Goal: Communication & Community: Answer question/provide support

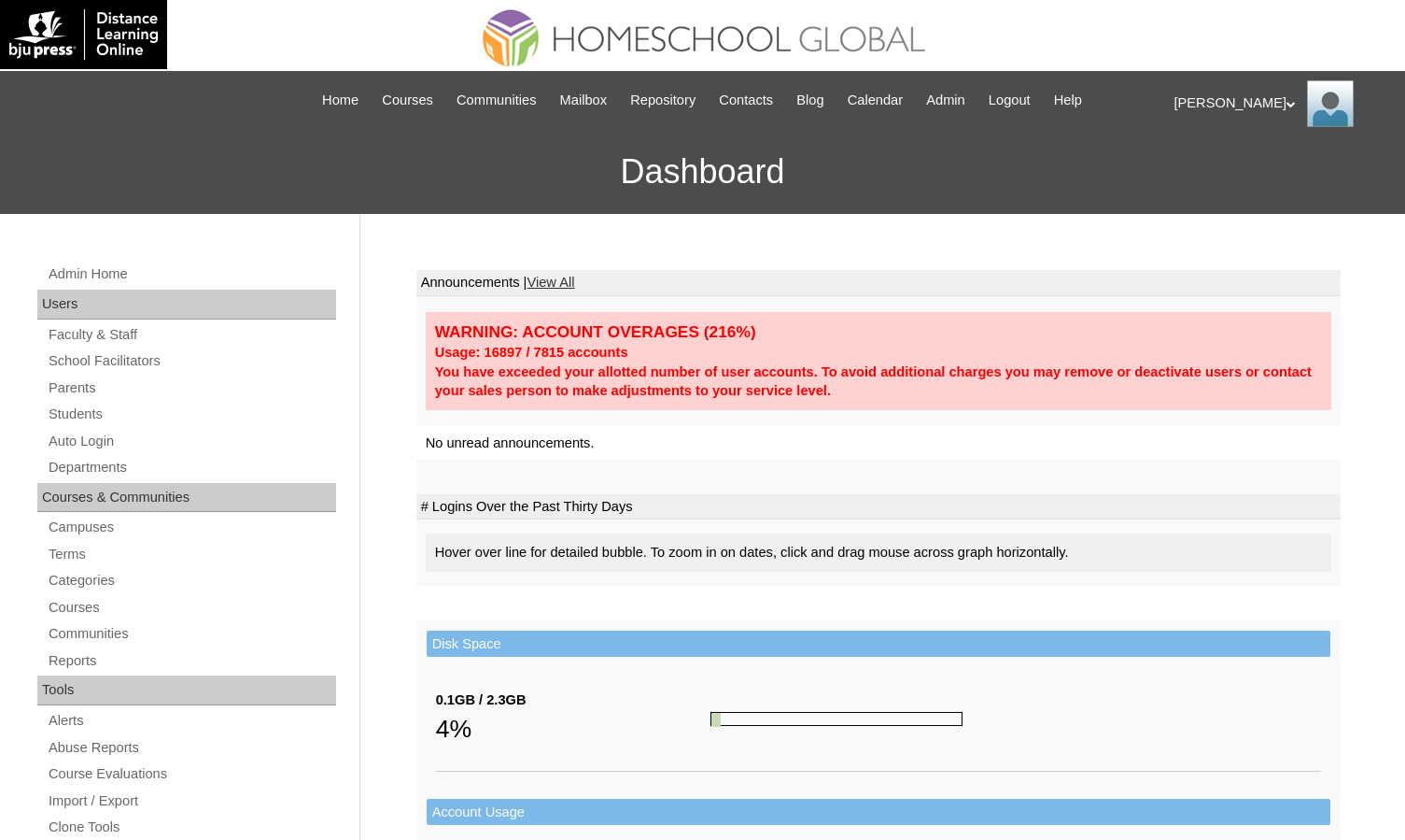
scroll to position [681, 0]
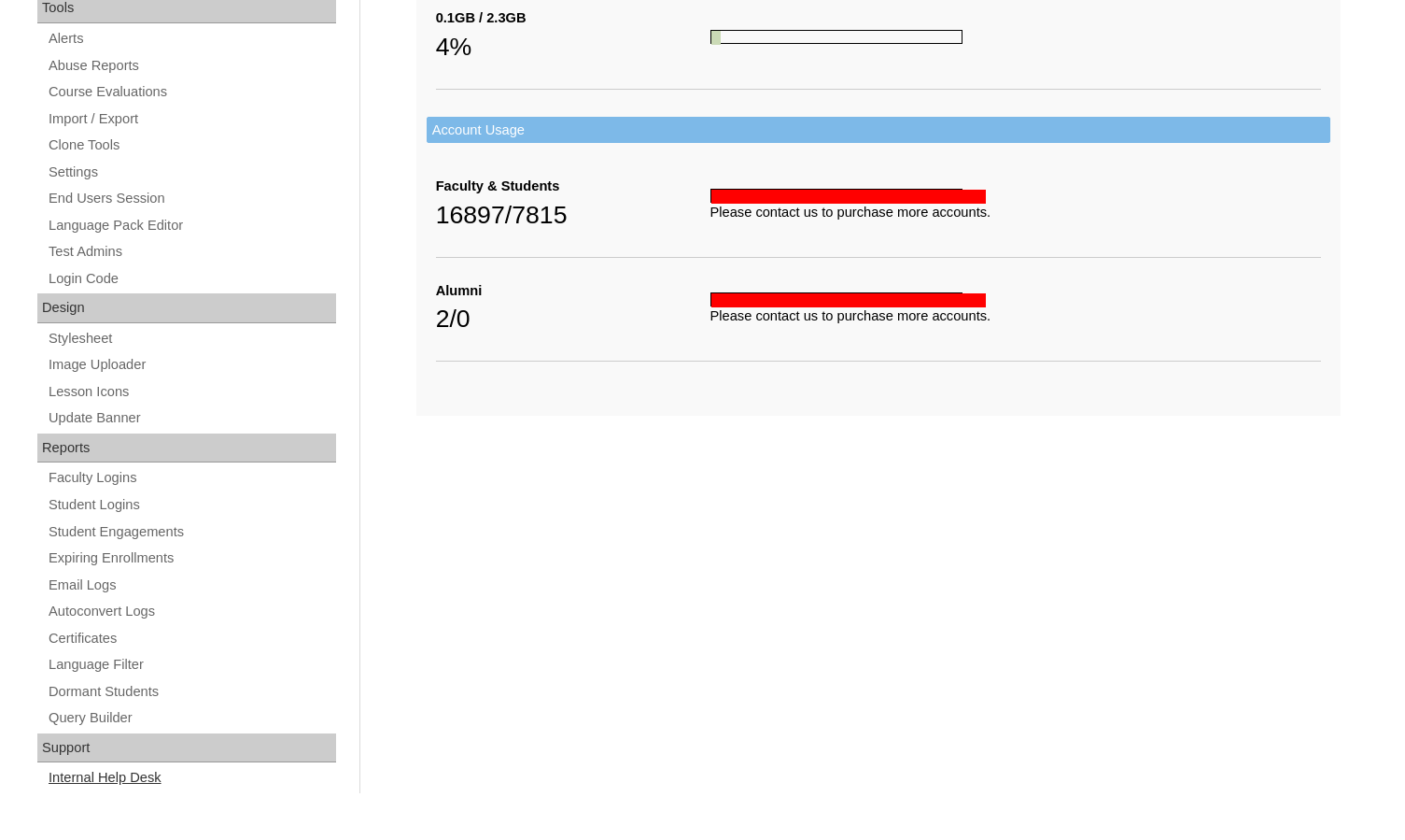
click at [159, 779] on link "Internal Help Desk" at bounding box center [191, 777] width 289 height 23
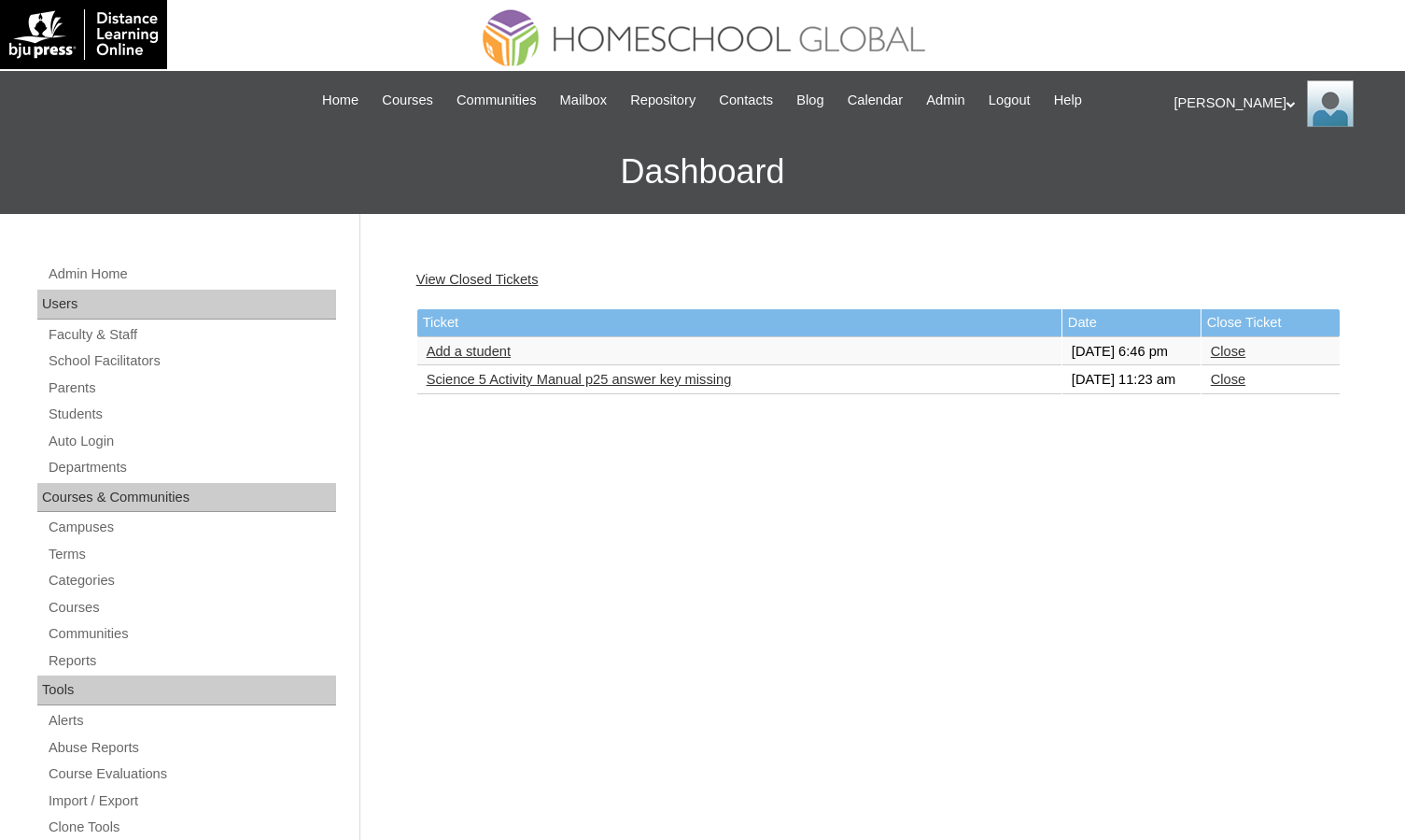
click at [548, 387] on link "Science 5 Activity Manual p25 answer key missing" at bounding box center [580, 378] width 306 height 15
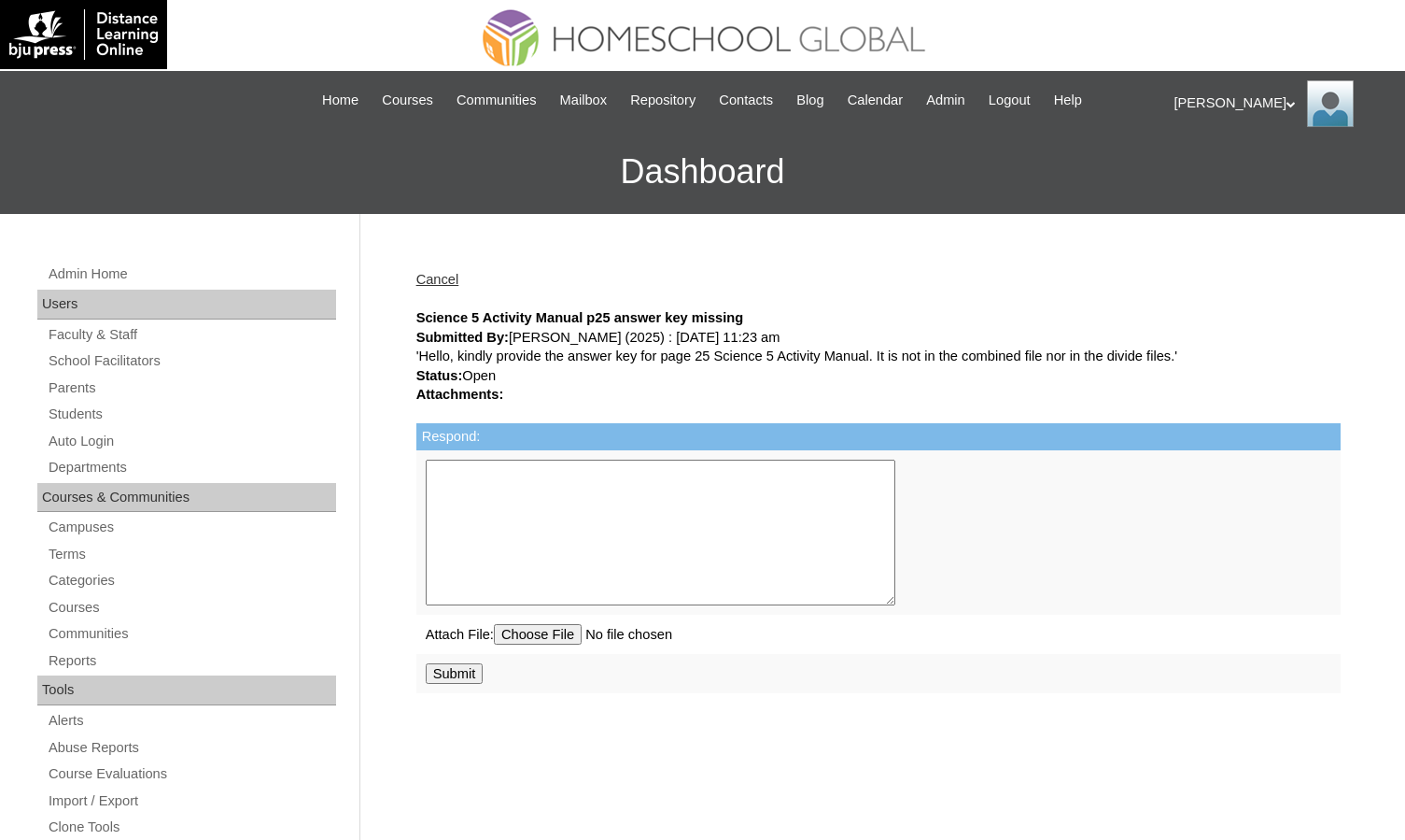
click at [568, 630] on input "file" at bounding box center [623, 634] width 259 height 20
type input "C:\fakepath\Screenshot 2025-09-30.png"
click at [689, 508] on textarea "Respond:" at bounding box center [660, 532] width 469 height 146
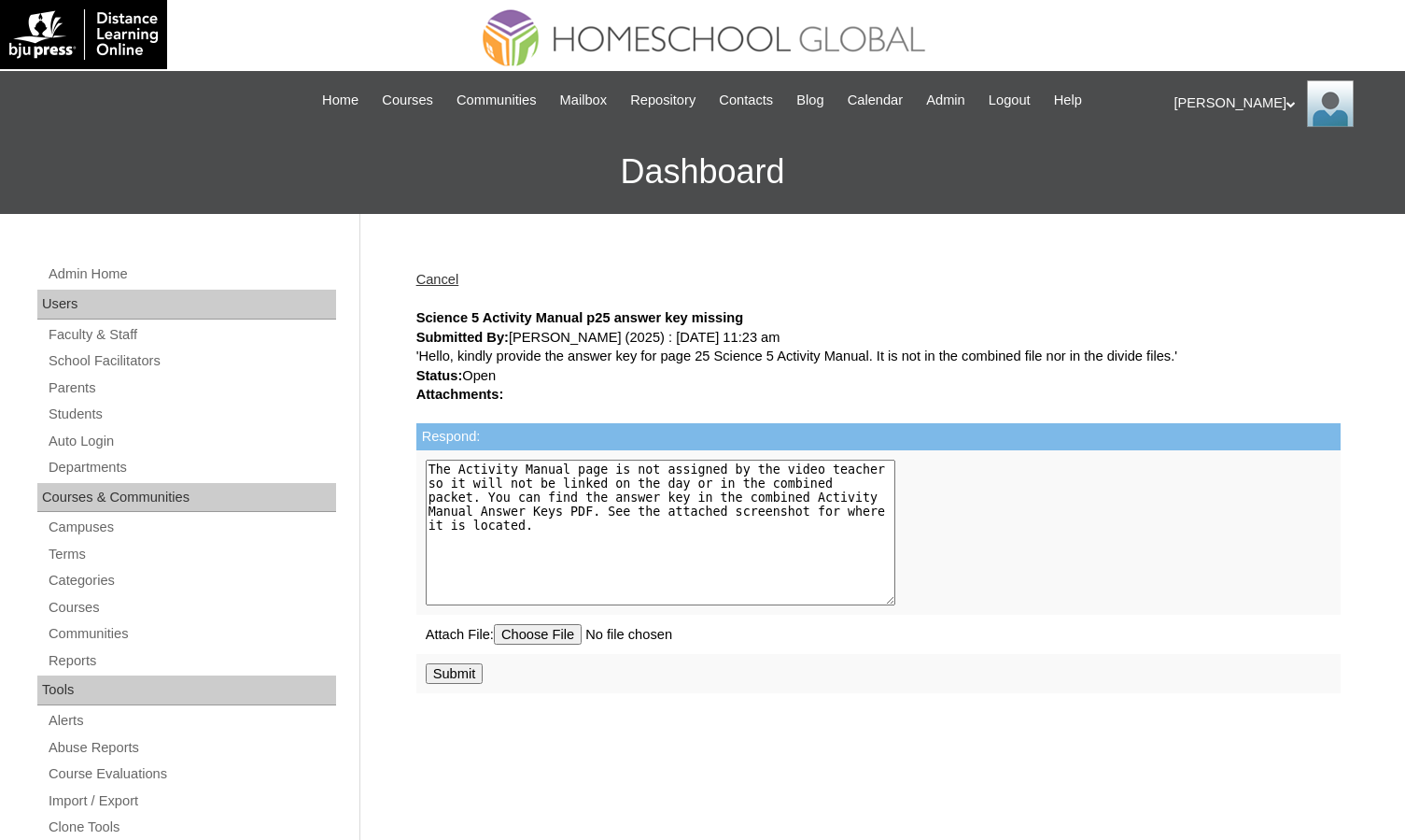
type textarea "The Activity Manual page is not assigned by the video teacher so it will not be…"
click at [453, 680] on input "Submit" at bounding box center [455, 673] width 58 height 20
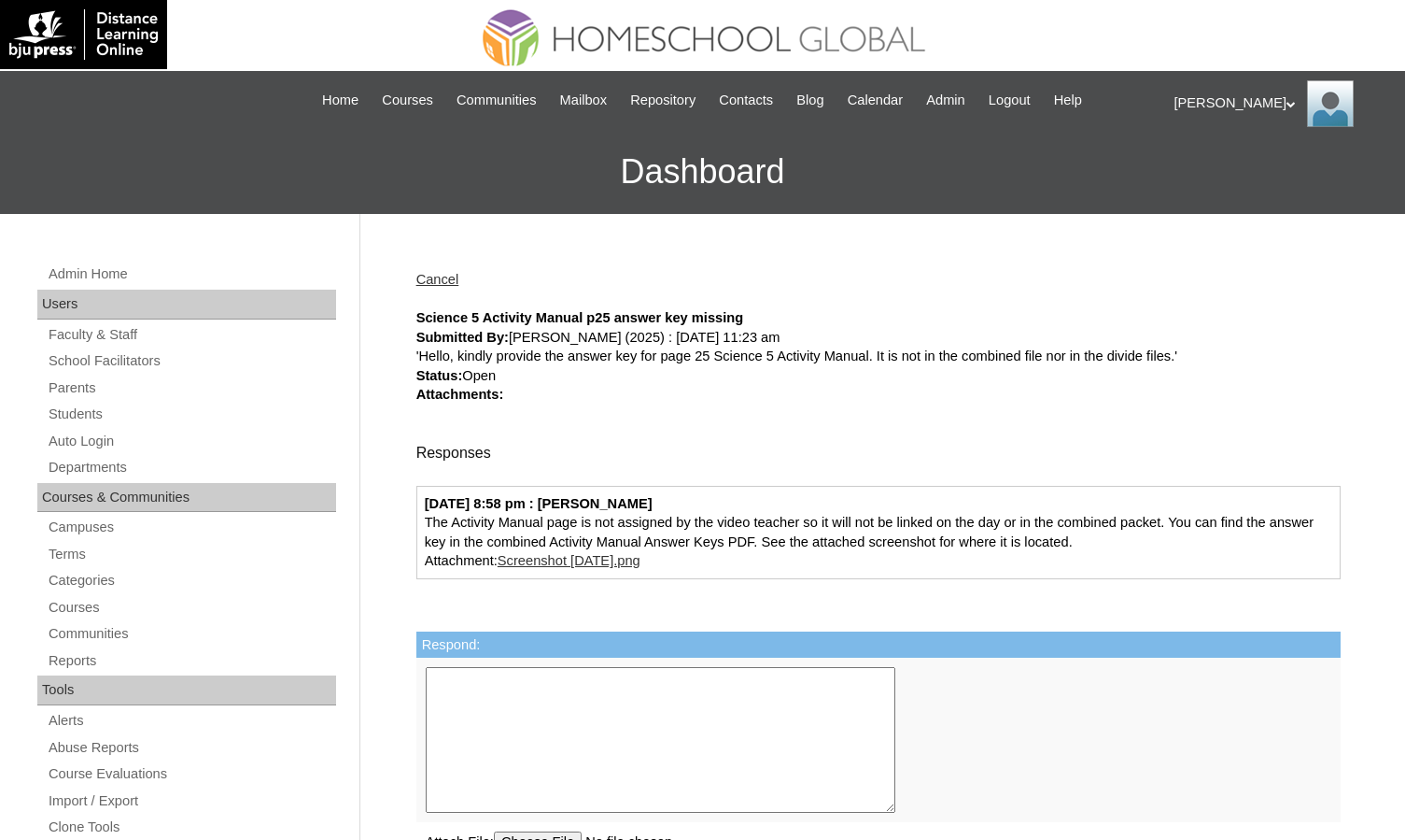
click at [1208, 100] on div "Melanie My Profile My Settings Logout" at bounding box center [1281, 104] width 213 height 46
click at [1201, 181] on span "Logout" at bounding box center [1208, 175] width 38 height 14
